Goal: Task Accomplishment & Management: Complete application form

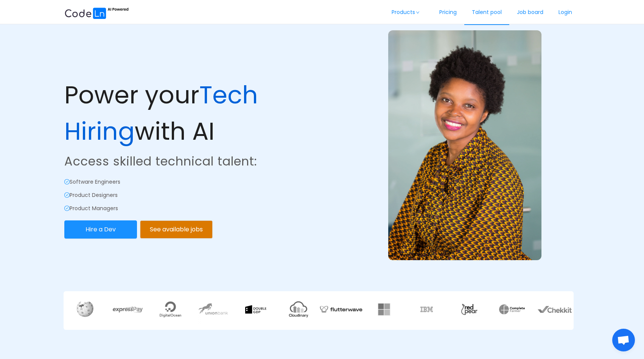
click at [483, 9] on link "Talent pool" at bounding box center [486, 12] width 45 height 25
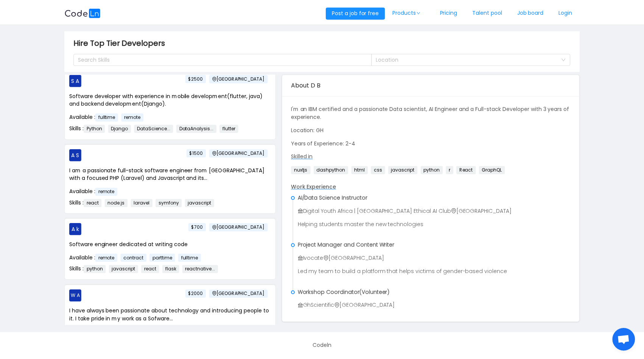
scroll to position [22, 0]
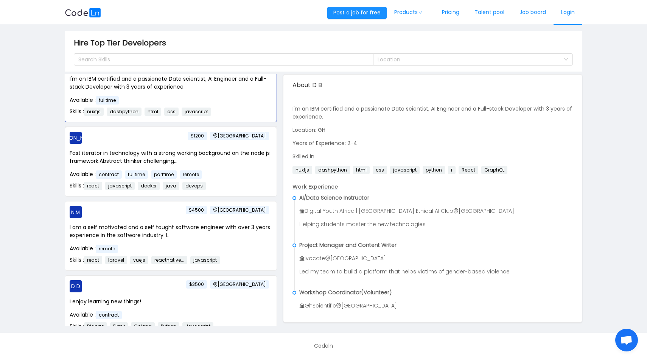
click at [566, 10] on link "Login" at bounding box center [568, 12] width 29 height 25
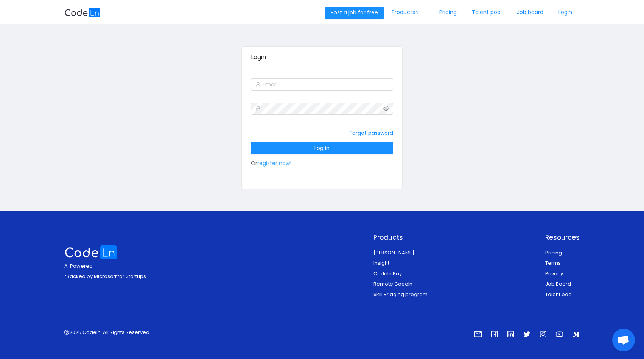
click at [279, 160] on link "register now!" at bounding box center [274, 163] width 34 height 8
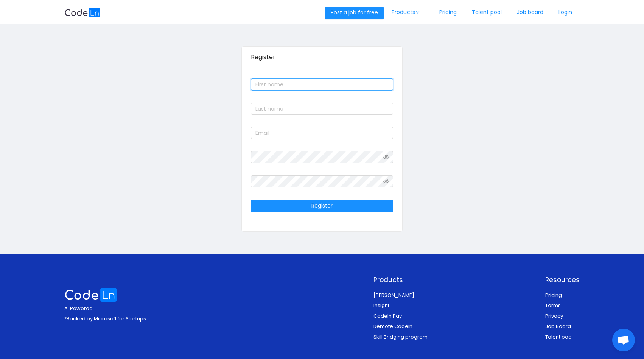
click at [292, 82] on input "text" at bounding box center [322, 84] width 143 height 12
type input "Gideon"
type input "Asante"
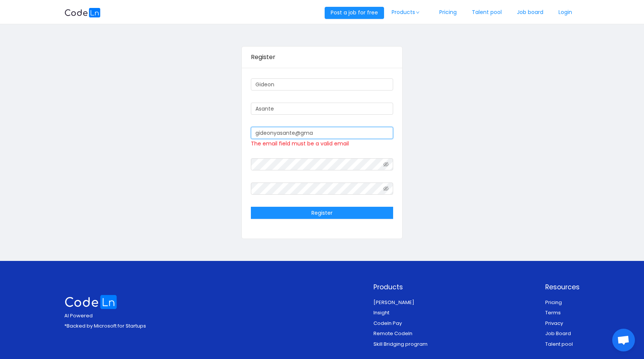
type input "[EMAIL_ADDRESS][DOMAIN_NAME]"
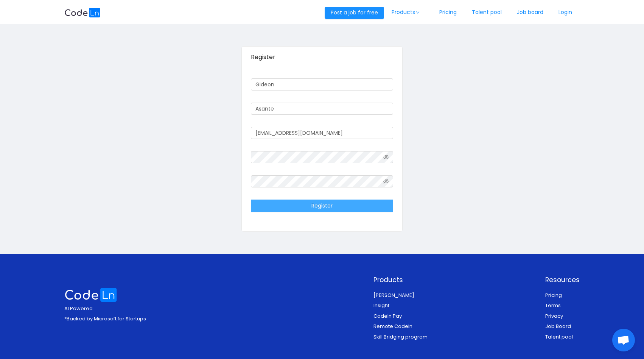
click at [350, 205] on button "Register" at bounding box center [322, 205] width 143 height 12
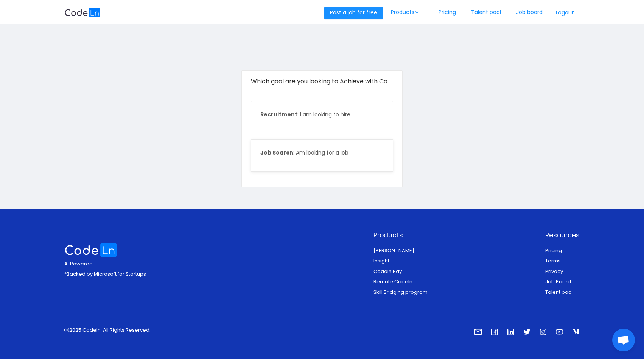
click at [353, 163] on div "Job Search : Am looking for a job" at bounding box center [322, 155] width 142 height 31
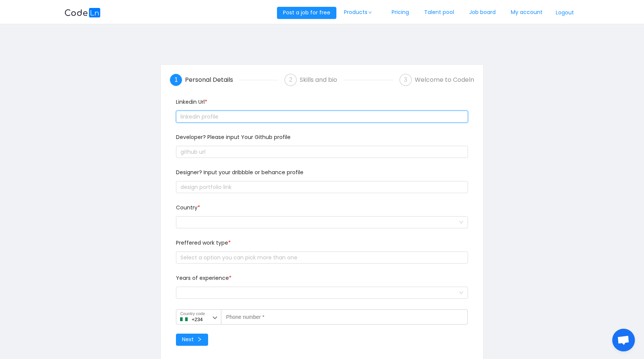
click at [285, 113] on input "text" at bounding box center [322, 117] width 292 height 12
paste input "text"
click at [282, 119] on input "text" at bounding box center [322, 117] width 292 height 12
paste input "text"
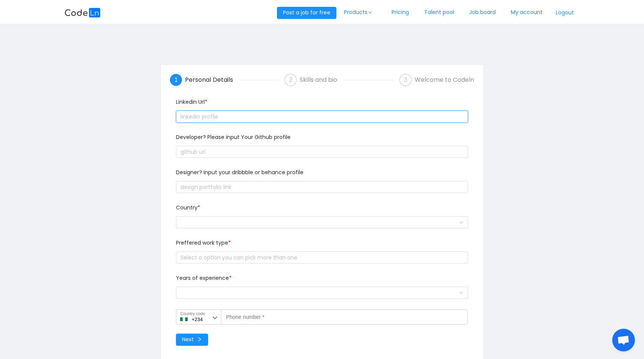
paste input "text"
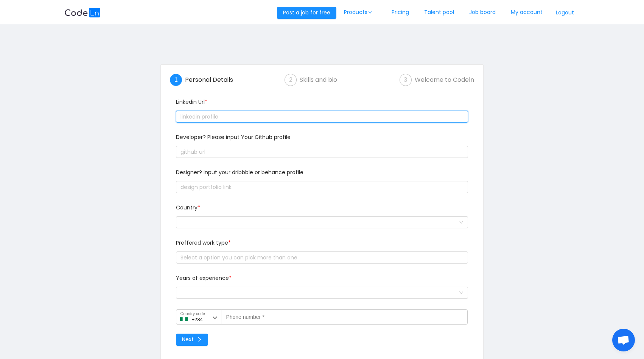
paste input "text"
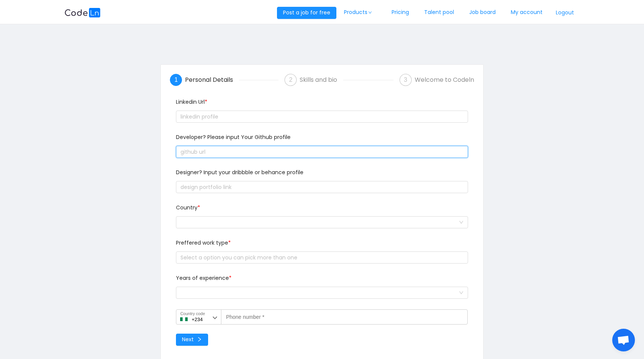
click at [291, 153] on input "text" at bounding box center [322, 152] width 292 height 12
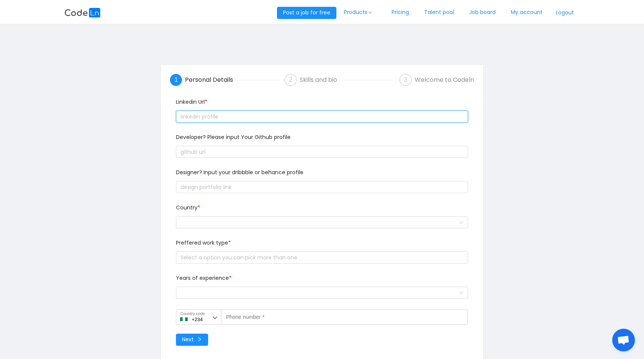
click at [293, 114] on input "text" at bounding box center [322, 117] width 292 height 12
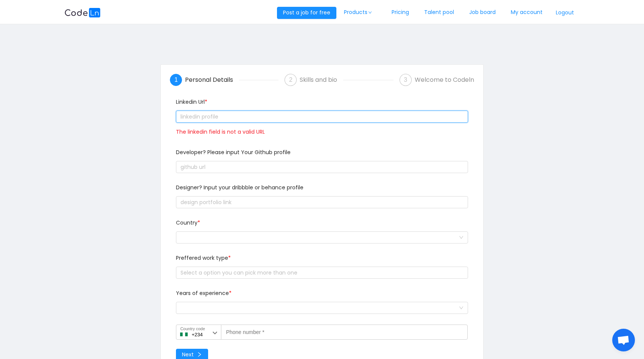
paste input "text"
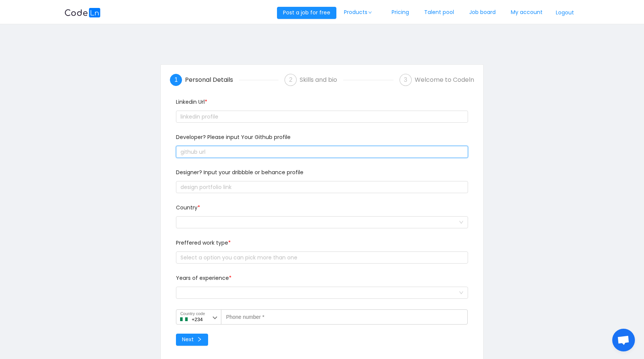
click at [274, 154] on input "text" at bounding box center [322, 152] width 292 height 12
paste input "text"
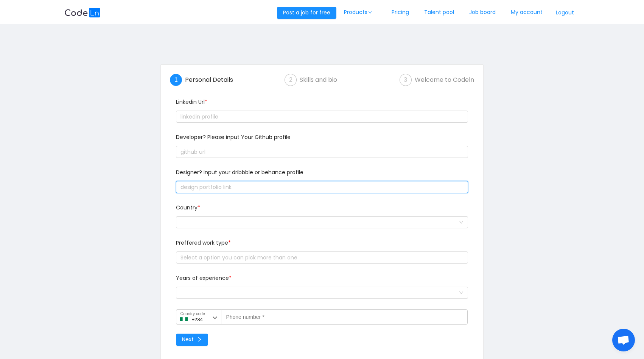
click at [268, 181] on input "text" at bounding box center [322, 187] width 292 height 12
paste input "text"
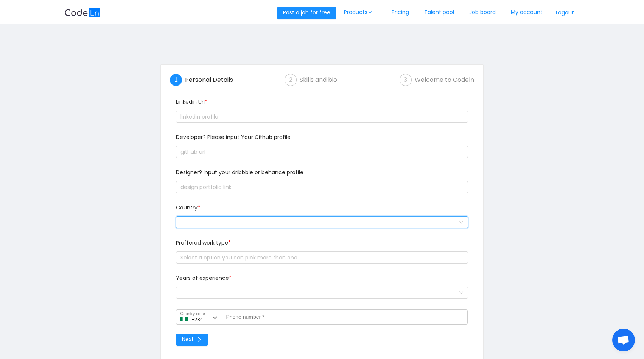
click at [262, 220] on div at bounding box center [320, 222] width 278 height 11
paste input "[URL][DOMAIN_NAME]"
type input "[URL][DOMAIN_NAME]"
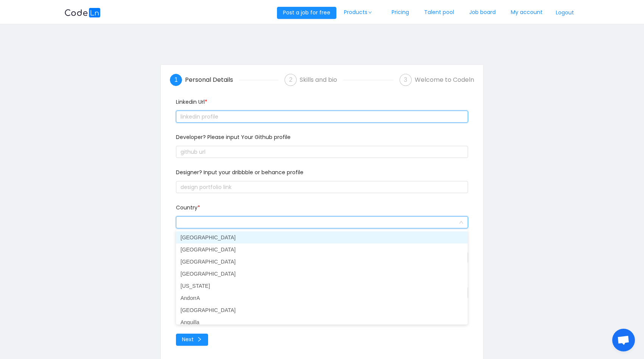
click at [298, 117] on input "text" at bounding box center [322, 117] width 292 height 12
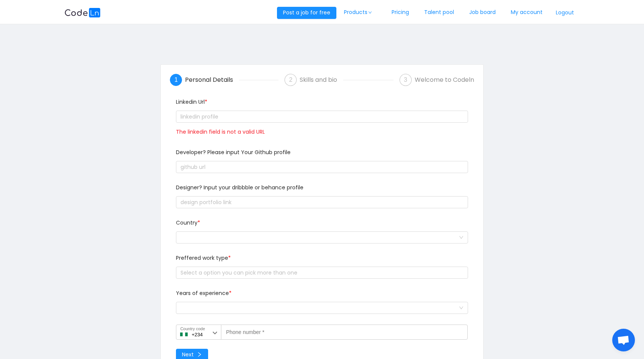
click at [267, 246] on div "Country *" at bounding box center [322, 236] width 298 height 35
click at [268, 238] on div at bounding box center [320, 237] width 278 height 11
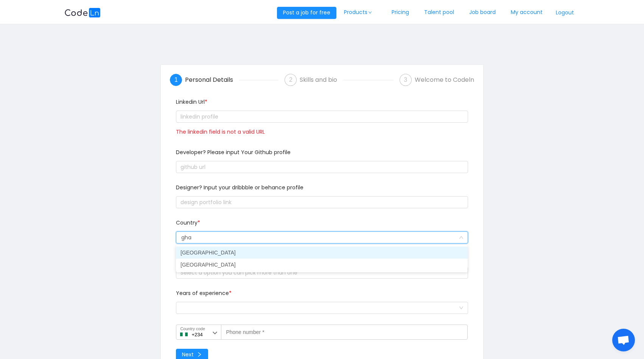
type input "ghan"
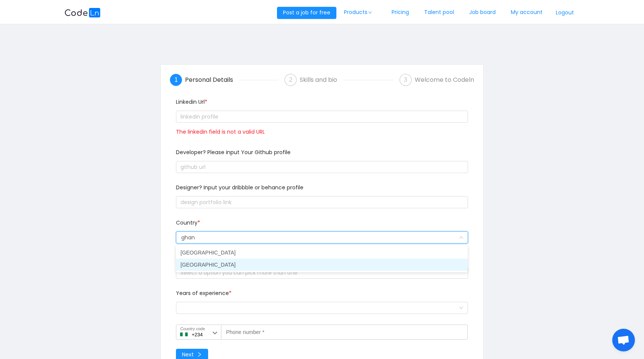
click at [250, 264] on li "[GEOGRAPHIC_DATA]" at bounding box center [322, 265] width 292 height 12
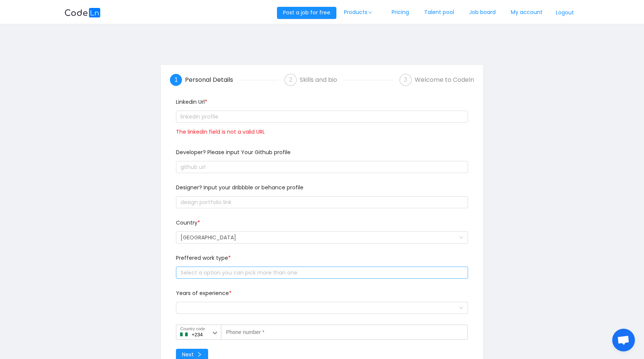
click at [269, 274] on div "Select a option you can pick more than one" at bounding box center [320, 273] width 279 height 8
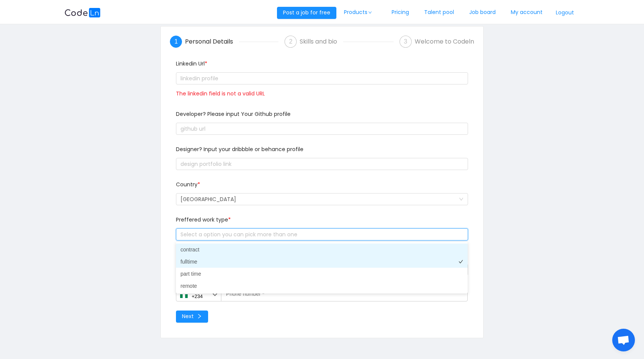
scroll to position [39, 0]
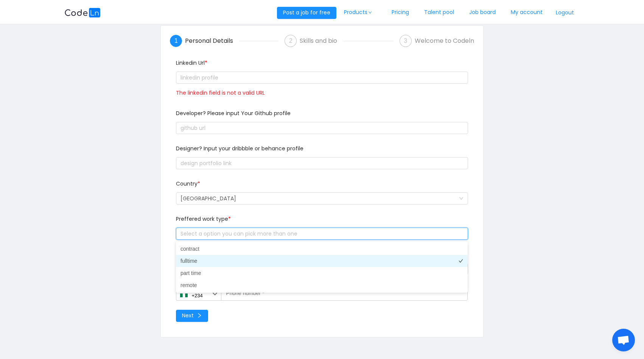
click at [243, 257] on li "fulltime" at bounding box center [322, 261] width 292 height 12
click at [251, 215] on div "Preffered work type *" at bounding box center [322, 220] width 292 height 11
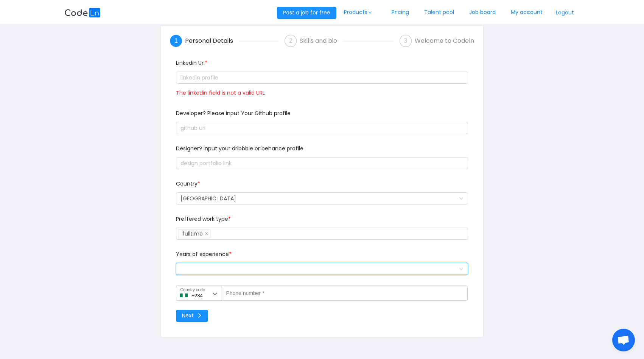
click at [240, 266] on div "Select a option and change input text above" at bounding box center [320, 268] width 278 height 11
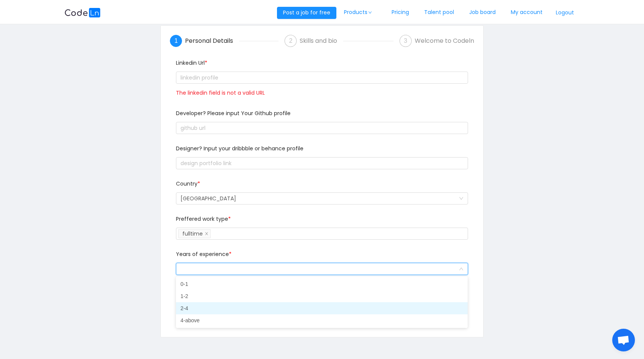
click at [240, 306] on li "2-4" at bounding box center [322, 308] width 292 height 12
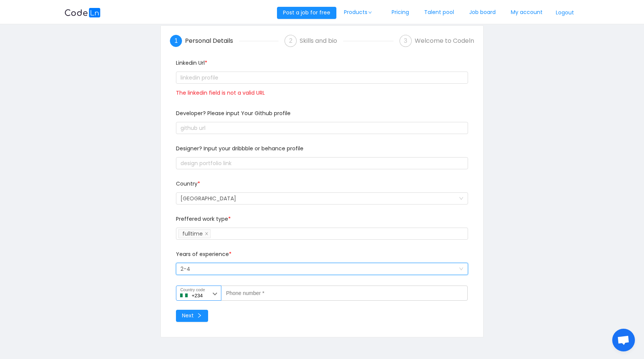
click at [212, 296] on icon at bounding box center [214, 293] width 9 height 9
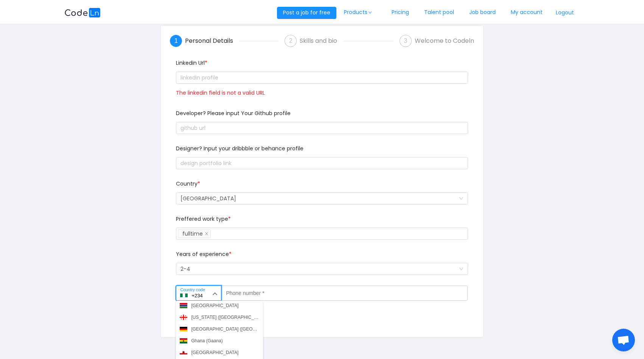
scroll to position [907, 0]
click at [215, 338] on div "Ghana (Gaana)" at bounding box center [206, 338] width 31 height 7
type input "+233"
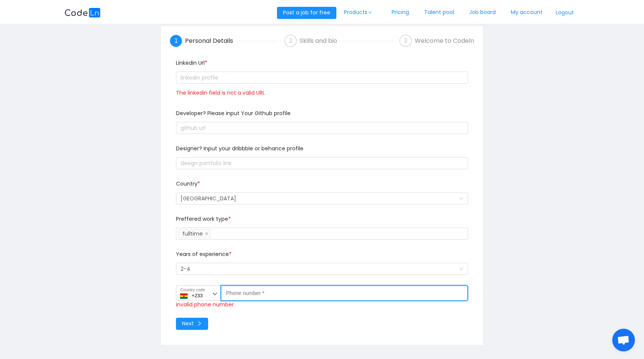
click at [257, 291] on label "Phone number *" at bounding box center [241, 291] width 30 height 6
click at [258, 291] on input "Phone number *" at bounding box center [344, 292] width 246 height 15
type input "54321"
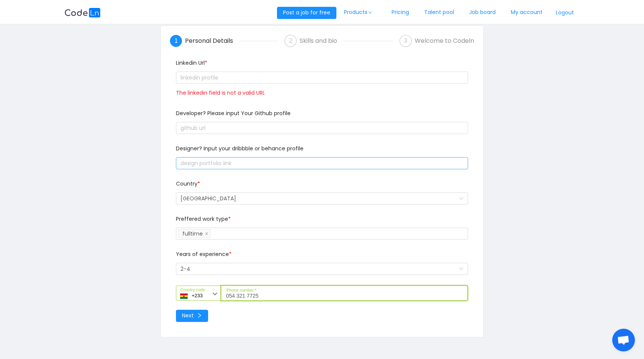
type input "054 321 7725"
click at [274, 165] on input "text" at bounding box center [322, 163] width 292 height 12
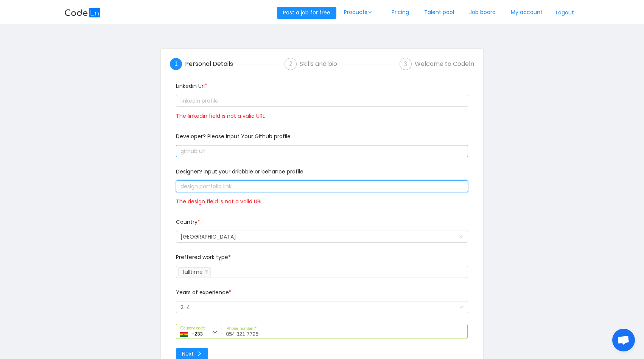
scroll to position [0, 0]
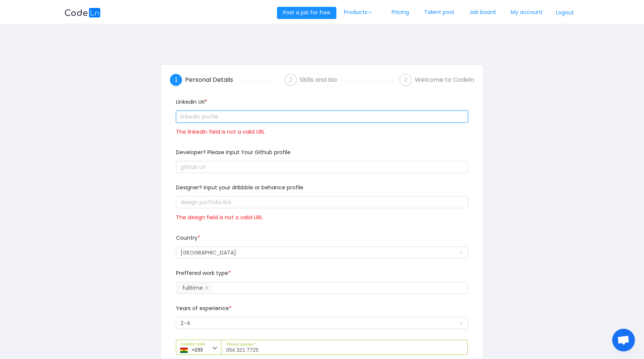
click at [283, 122] on input "text" at bounding box center [322, 117] width 292 height 12
paste input "text"
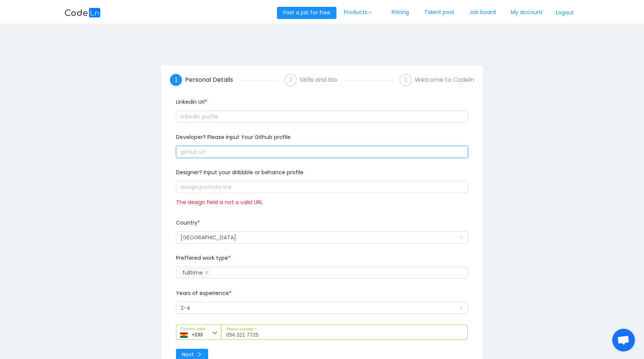
click at [283, 149] on input "text" at bounding box center [322, 152] width 292 height 12
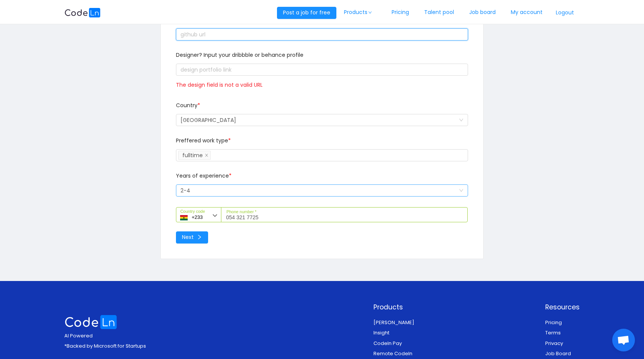
scroll to position [131, 0]
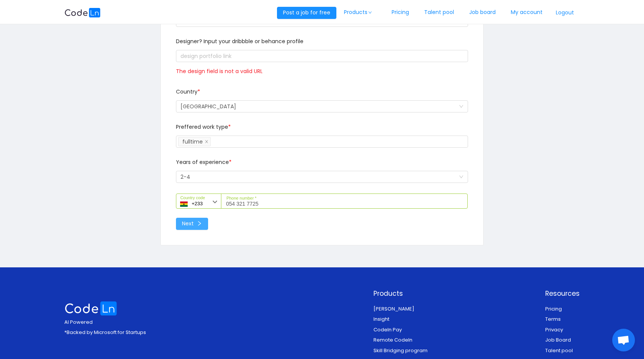
click at [189, 225] on button "Next" at bounding box center [192, 224] width 32 height 12
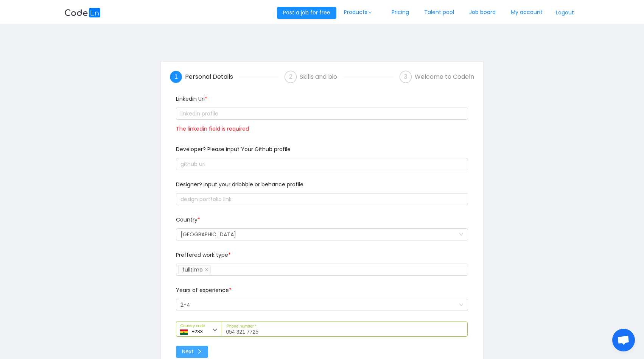
scroll to position [2, 0]
click at [218, 124] on div "The linkedin field is required" at bounding box center [322, 122] width 292 height 30
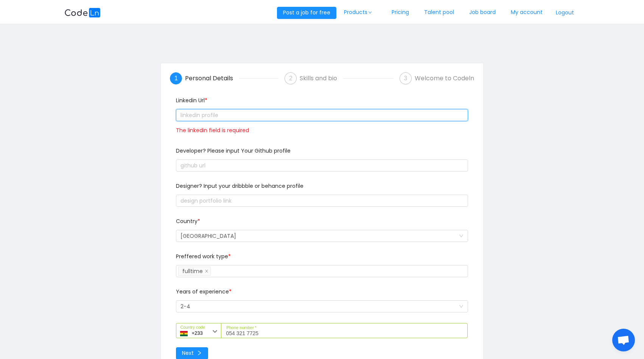
click at [218, 118] on input "text" at bounding box center [322, 115] width 292 height 12
paste input "text"
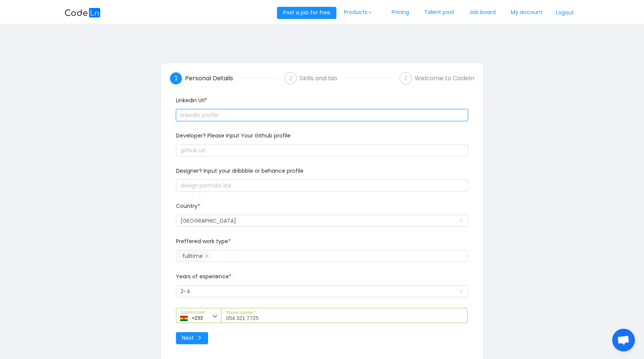
paste input "text"
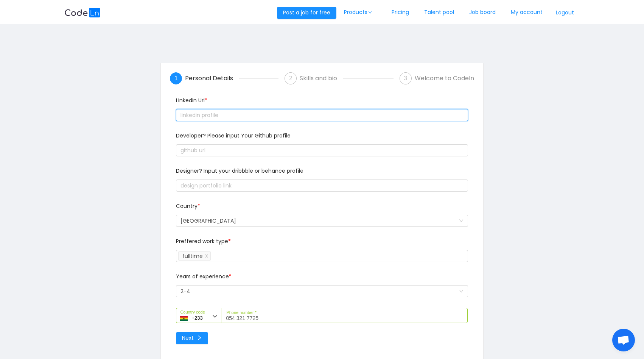
paste input "text"
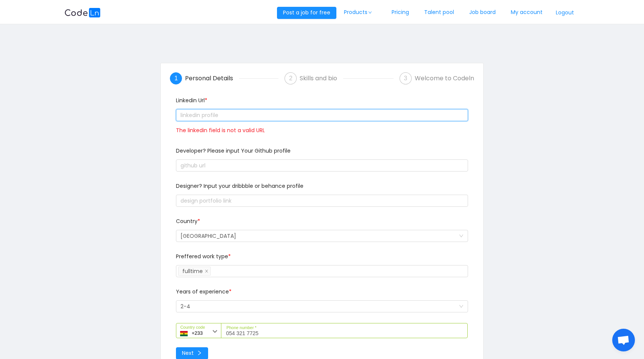
paste input "text"
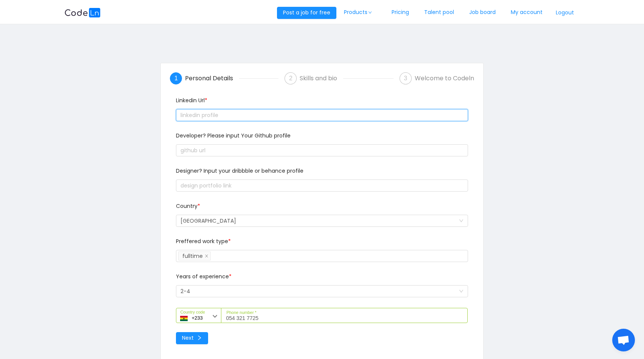
paste input "text"
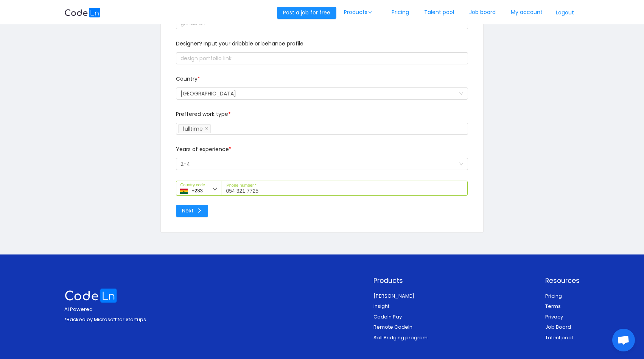
scroll to position [190, 0]
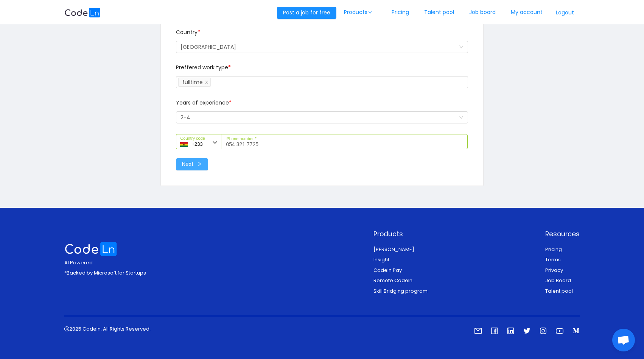
click at [207, 164] on button "Next" at bounding box center [192, 164] width 32 height 12
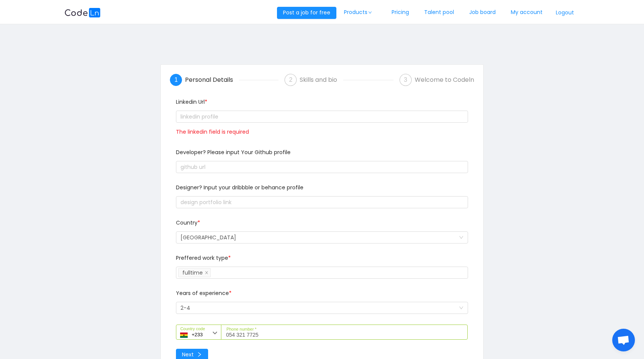
click at [407, 81] on span "3" at bounding box center [405, 79] width 3 height 6
click at [495, 16] on link "Job board" at bounding box center [483, 12] width 42 height 25
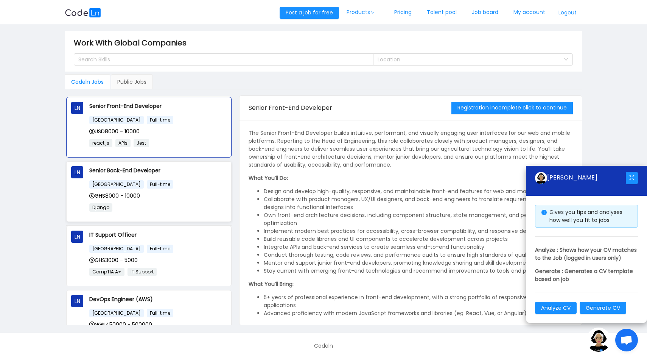
click at [180, 180] on div "[GEOGRAPHIC_DATA] Full-time" at bounding box center [157, 184] width 137 height 9
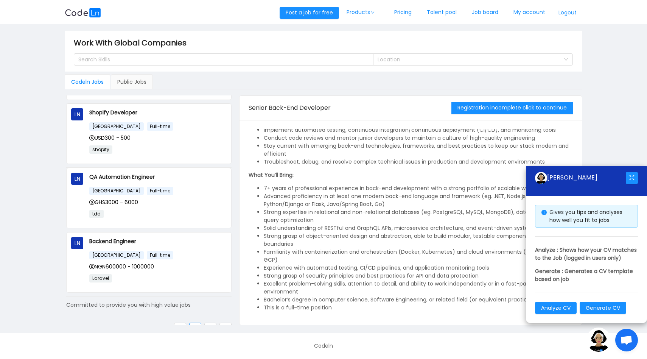
scroll to position [450, 0]
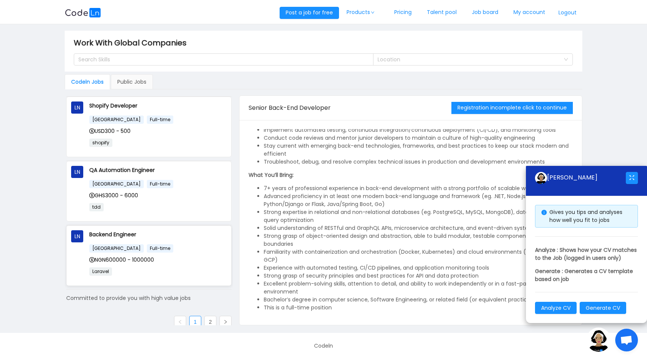
click at [173, 236] on div "Backend Engineer [GEOGRAPHIC_DATA] Full-time NGN600000 - 1000000 Laravel" at bounding box center [157, 255] width 137 height 51
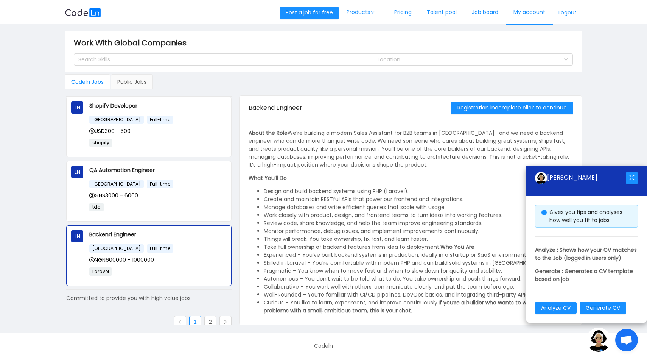
click at [525, 14] on link "My account" at bounding box center [529, 12] width 47 height 25
